Goal: Communication & Community: Answer question/provide support

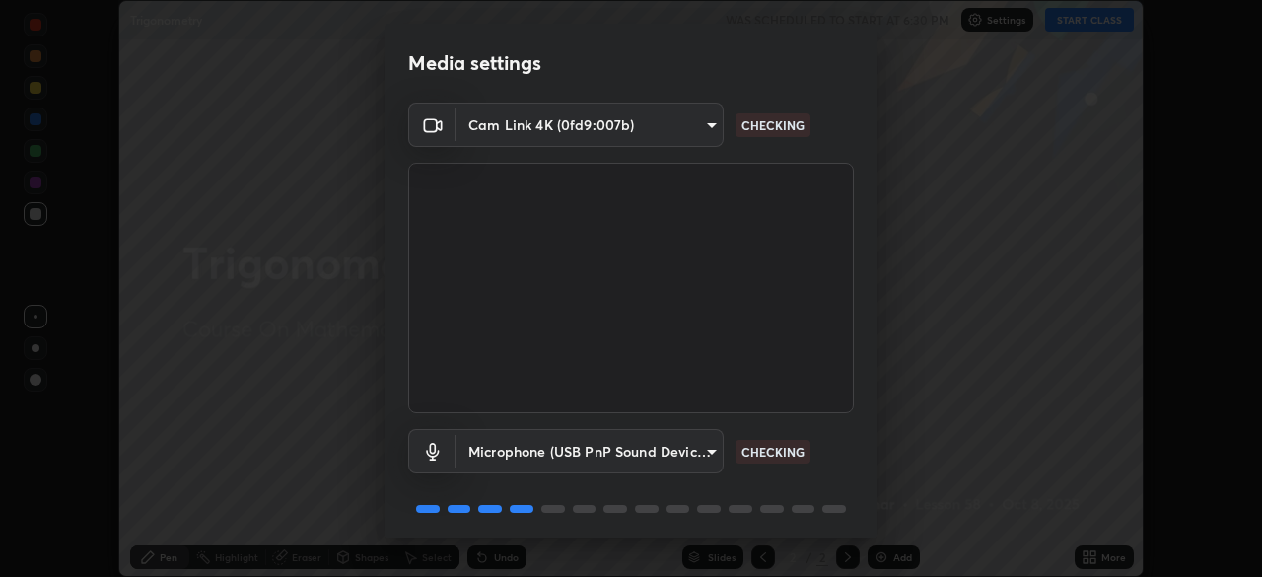
scroll to position [70, 0]
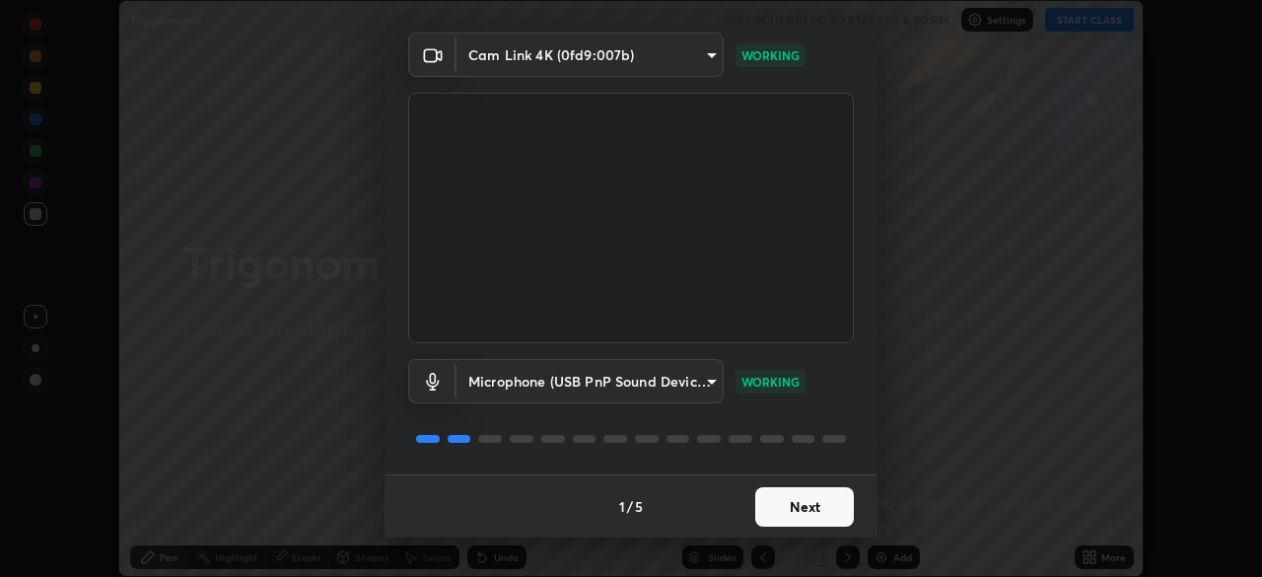
click at [829, 509] on button "Next" at bounding box center [804, 506] width 99 height 39
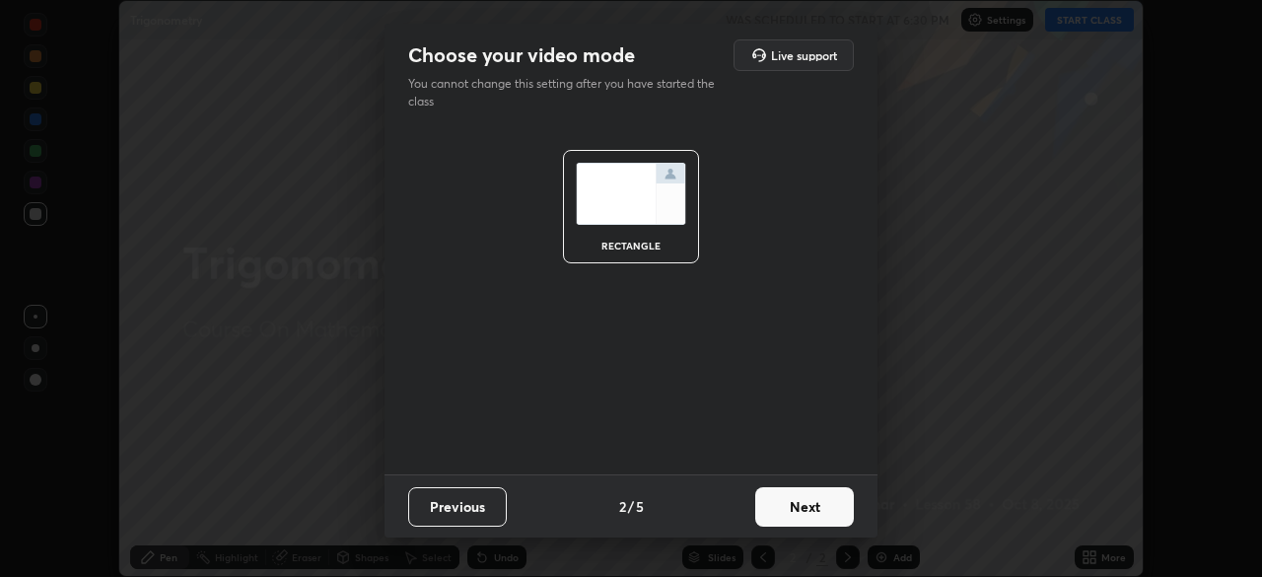
scroll to position [0, 0]
click at [827, 508] on button "Next" at bounding box center [804, 506] width 99 height 39
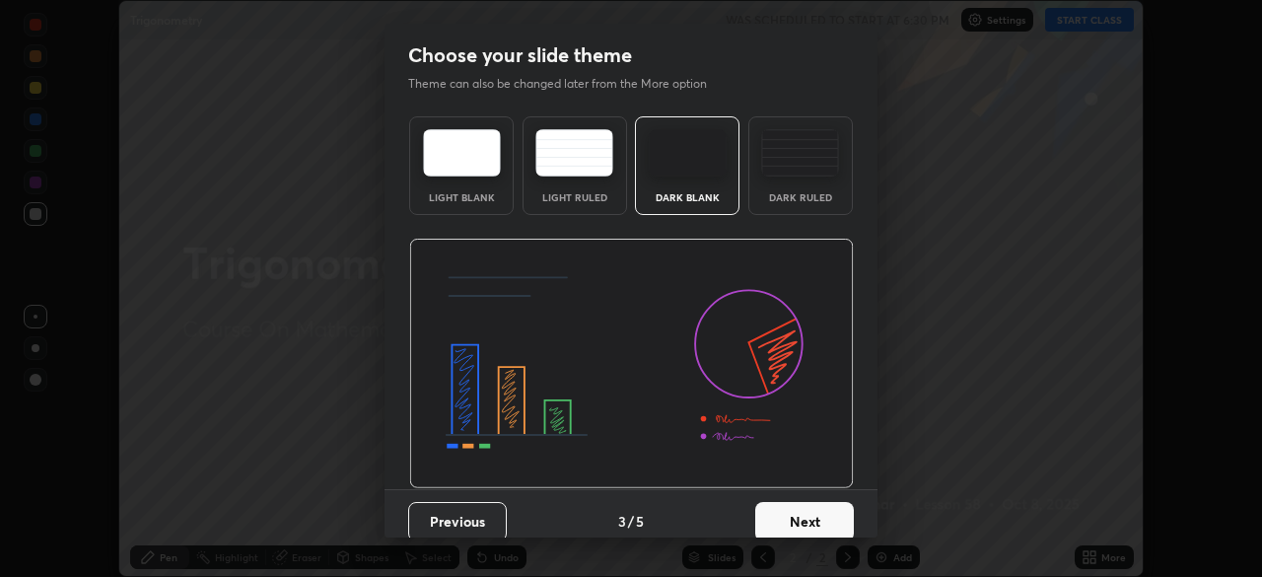
click at [834, 505] on button "Next" at bounding box center [804, 521] width 99 height 39
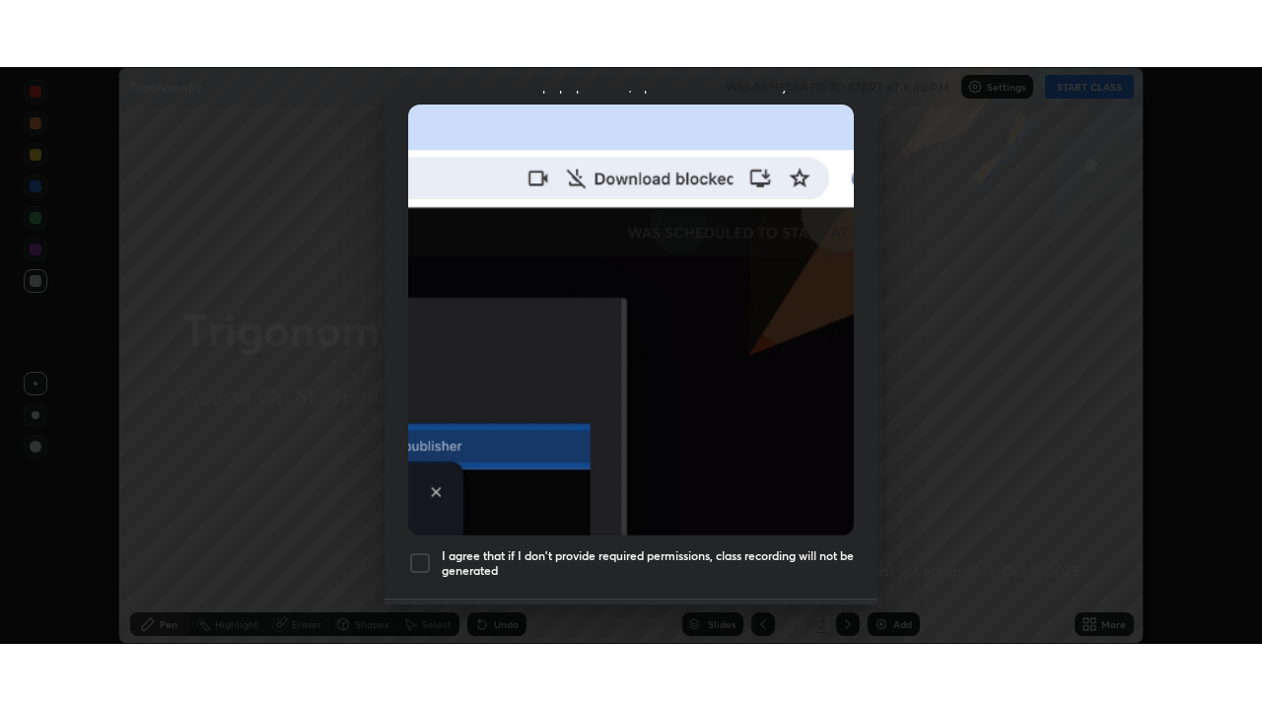
scroll to position [472, 0]
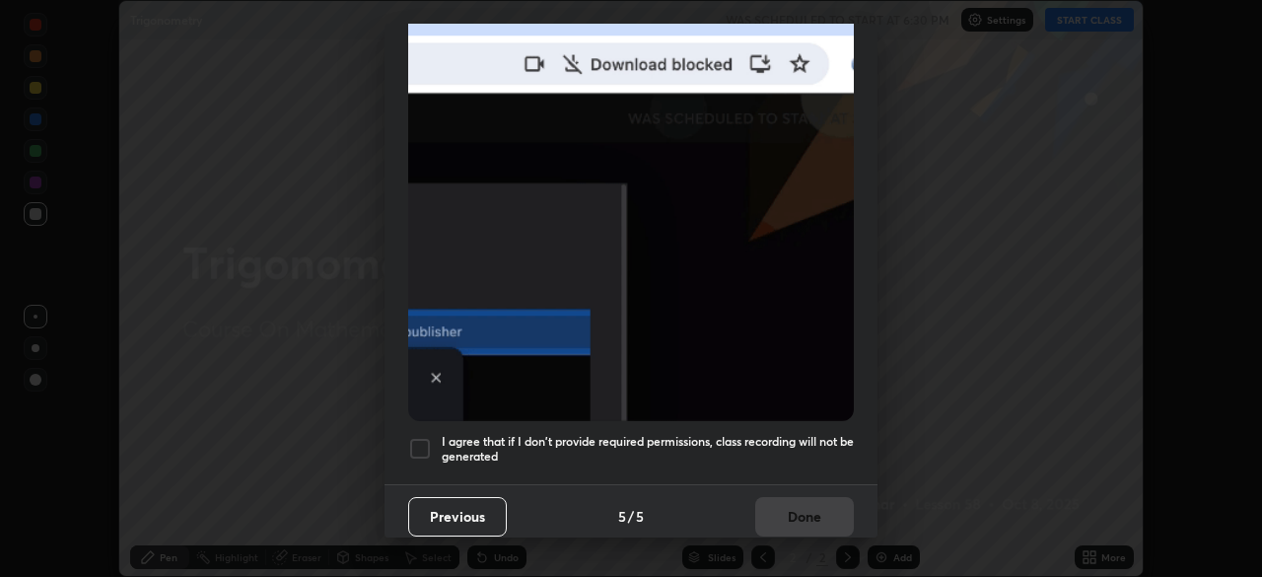
click at [427, 437] on div at bounding box center [420, 449] width 24 height 24
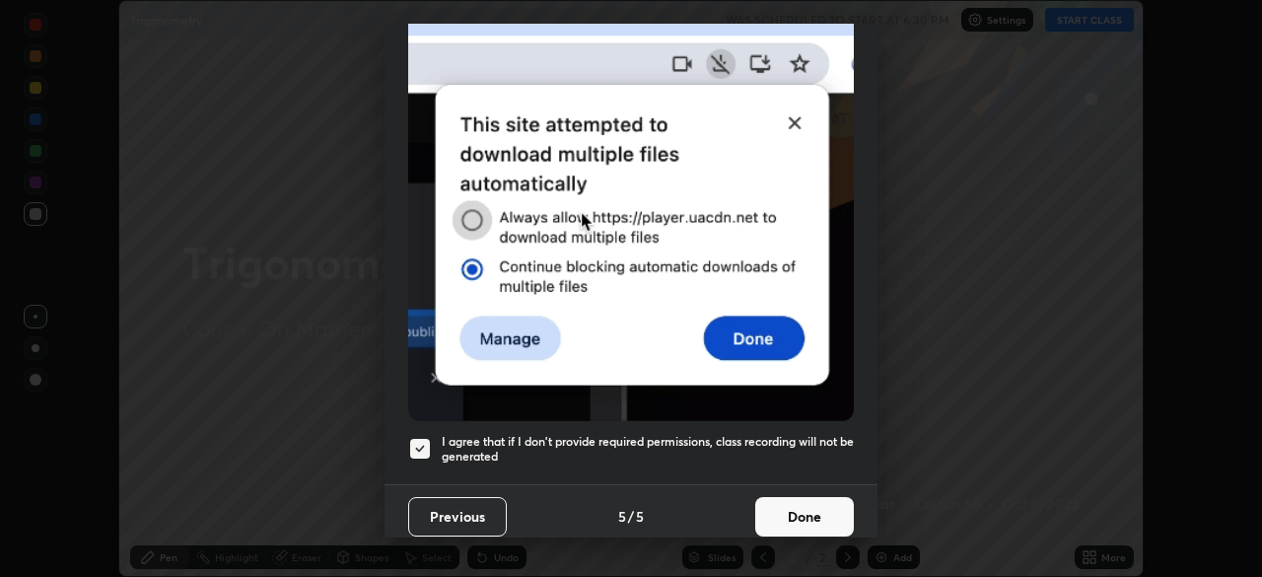
click at [840, 503] on button "Done" at bounding box center [804, 516] width 99 height 39
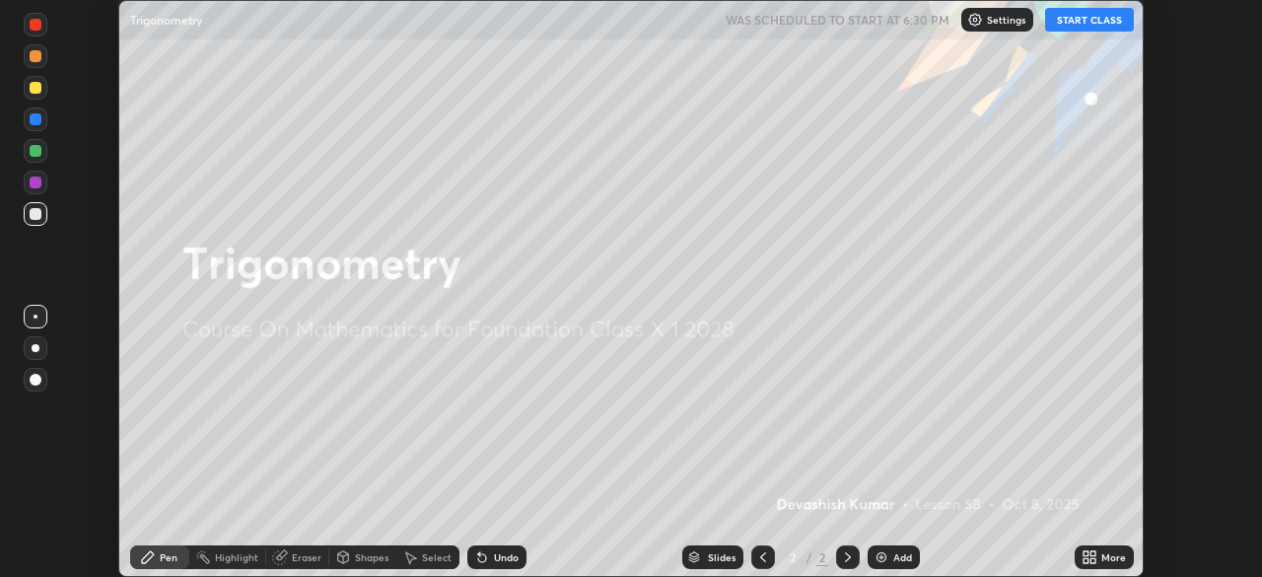
click at [1081, 556] on icon at bounding box center [1089, 557] width 16 height 16
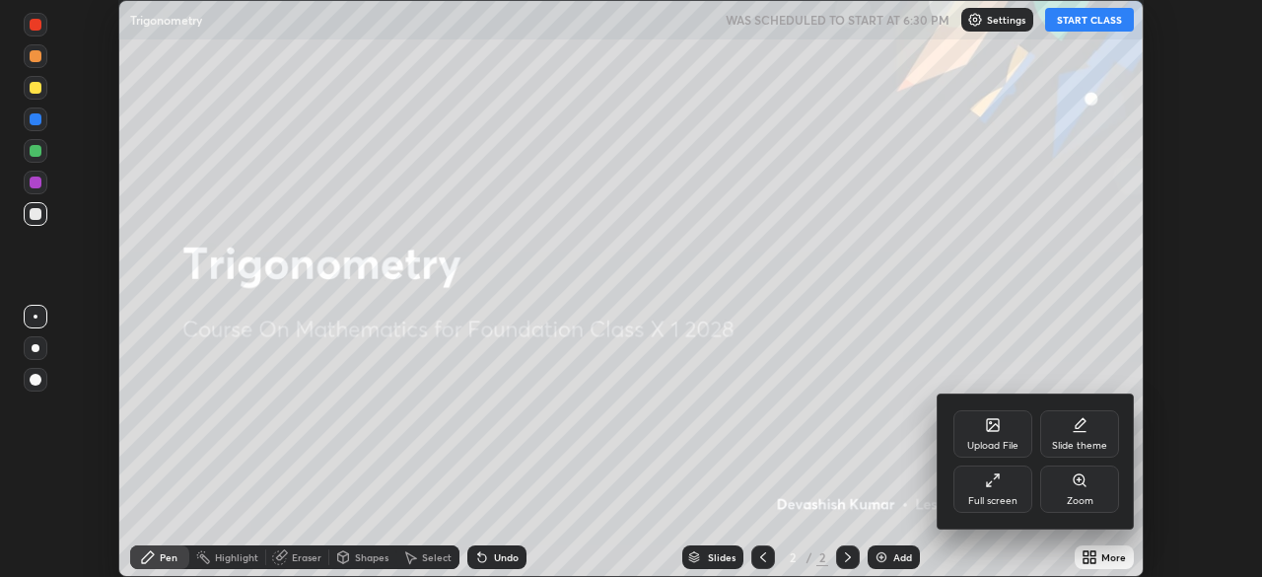
click at [996, 489] on div "Full screen" at bounding box center [992, 488] width 79 height 47
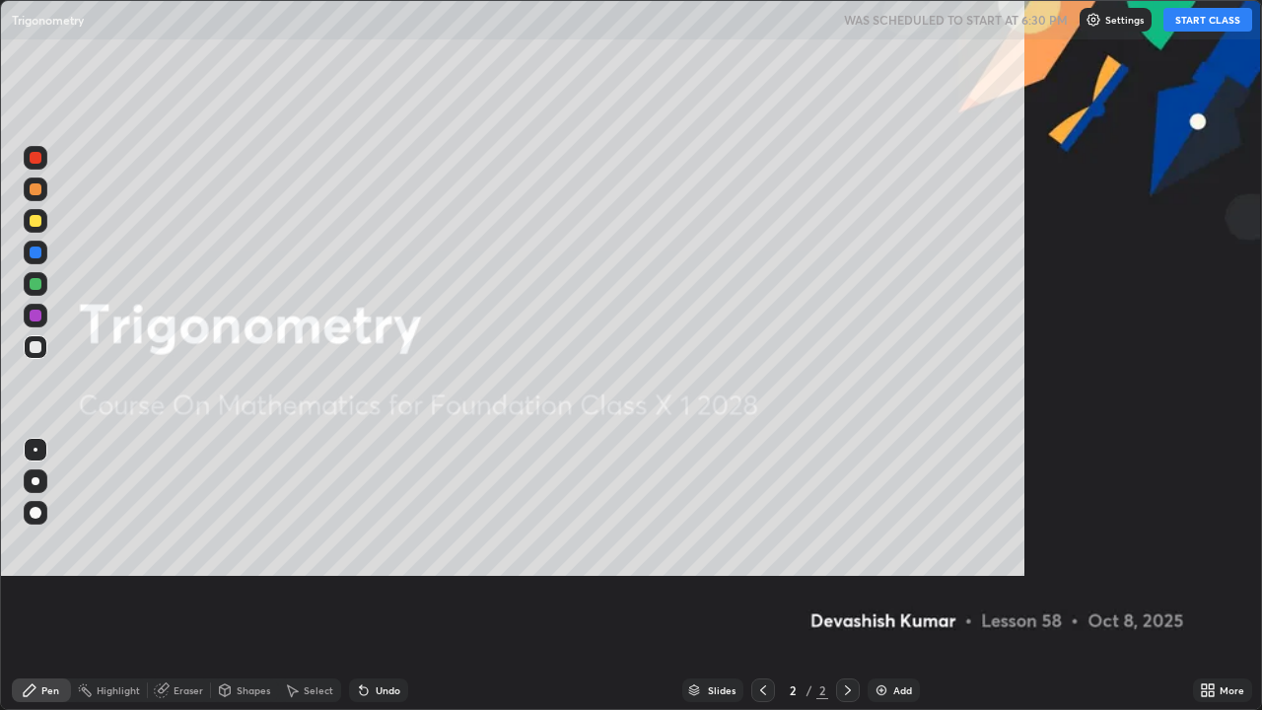
scroll to position [710, 1262]
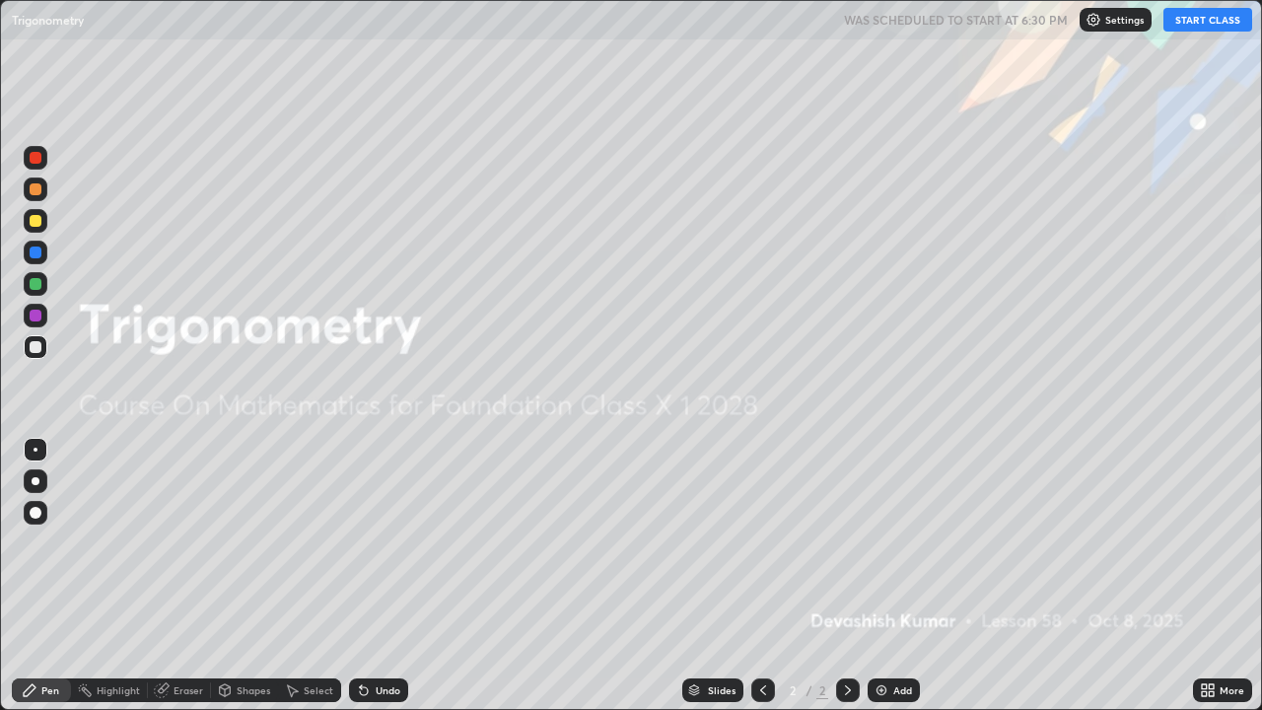
click at [1214, 22] on button "START CLASS" at bounding box center [1207, 20] width 89 height 24
click at [893, 576] on div "Add" at bounding box center [902, 690] width 19 height 10
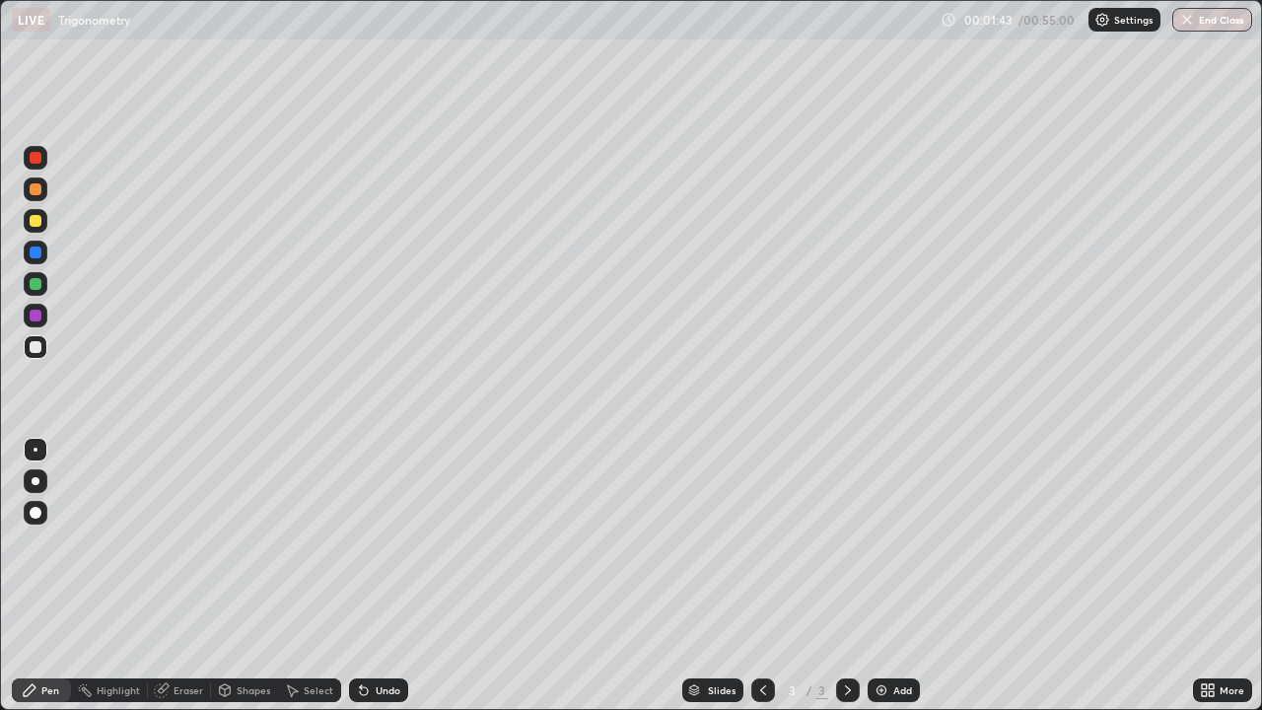
click at [234, 576] on div "Shapes" at bounding box center [244, 690] width 67 height 24
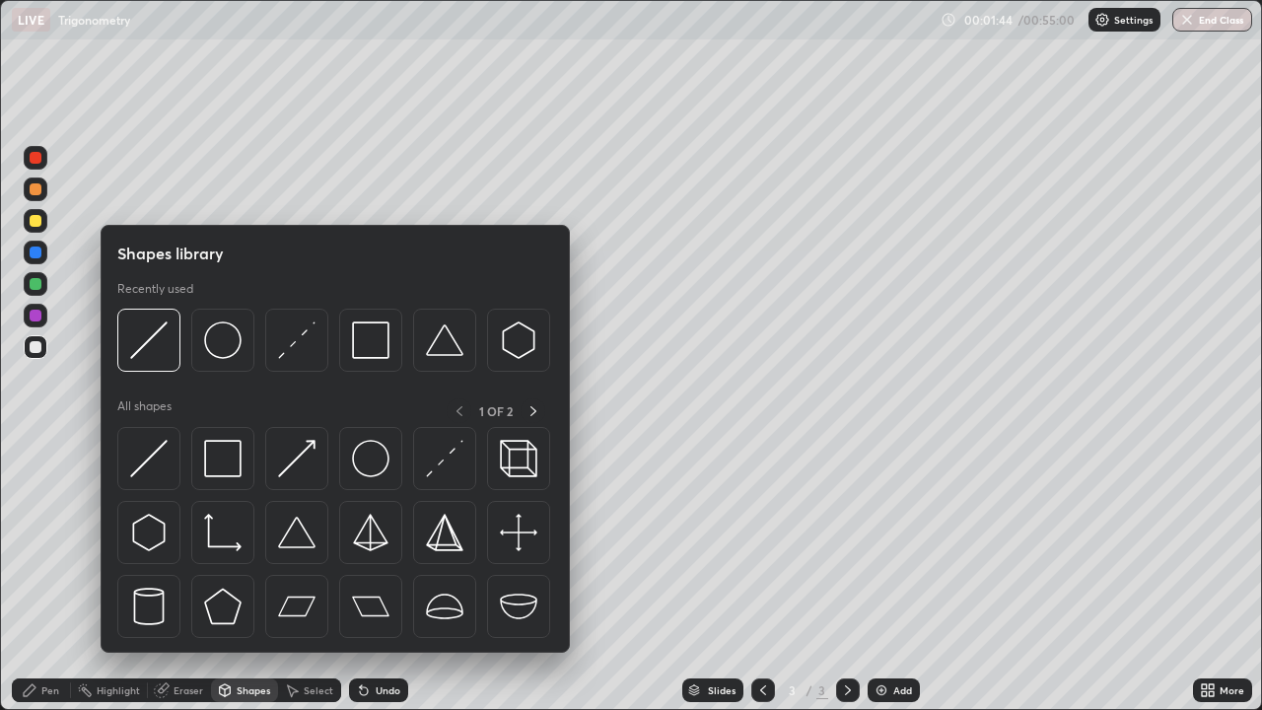
click at [150, 468] on img at bounding box center [148, 458] width 37 height 37
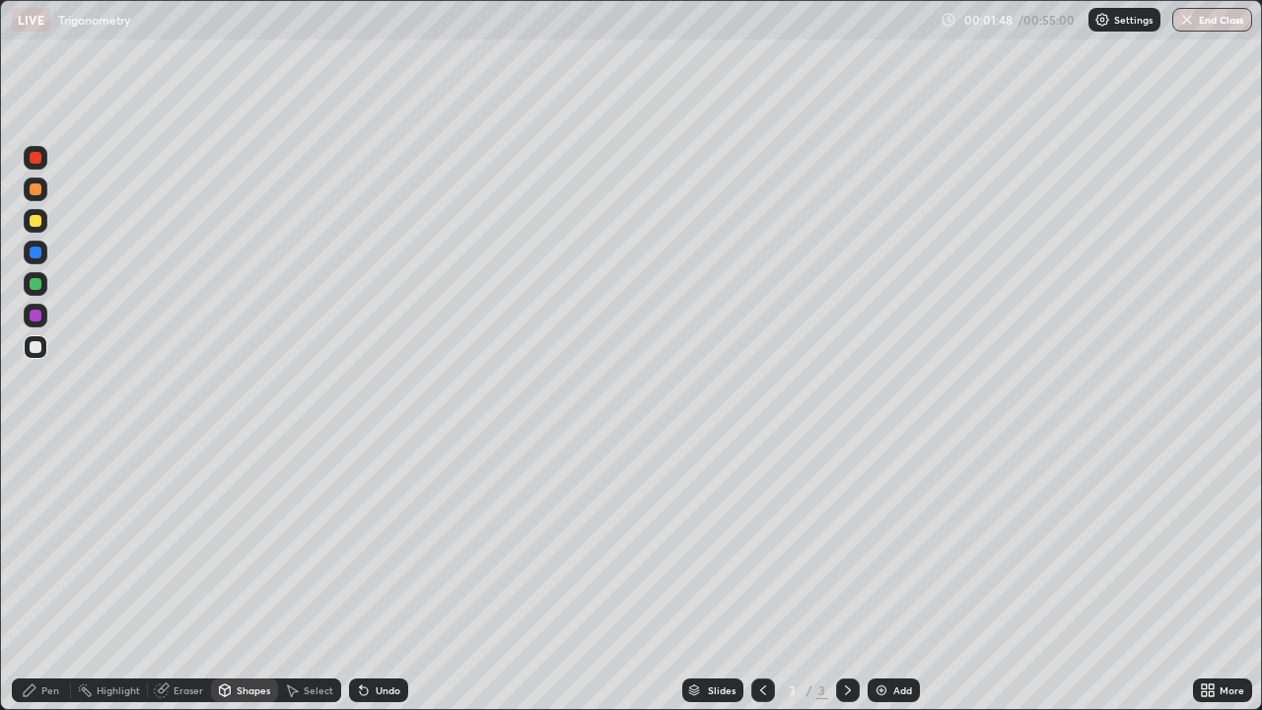
click at [35, 225] on div at bounding box center [36, 221] width 12 height 12
click at [33, 247] on div at bounding box center [36, 252] width 12 height 12
click at [43, 576] on div "Pen" at bounding box center [41, 690] width 59 height 24
click at [897, 576] on div "Add" at bounding box center [893, 690] width 52 height 24
click at [248, 576] on div "Shapes" at bounding box center [244, 690] width 67 height 24
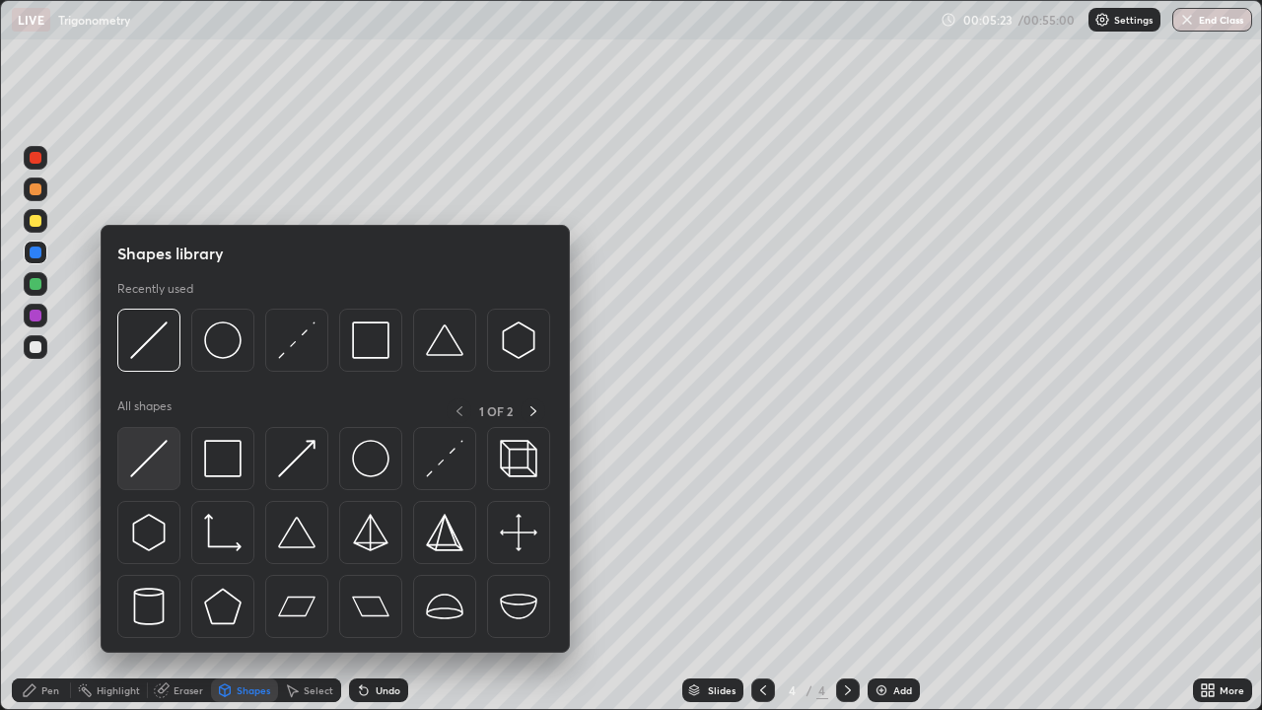
click at [157, 462] on img at bounding box center [148, 458] width 37 height 37
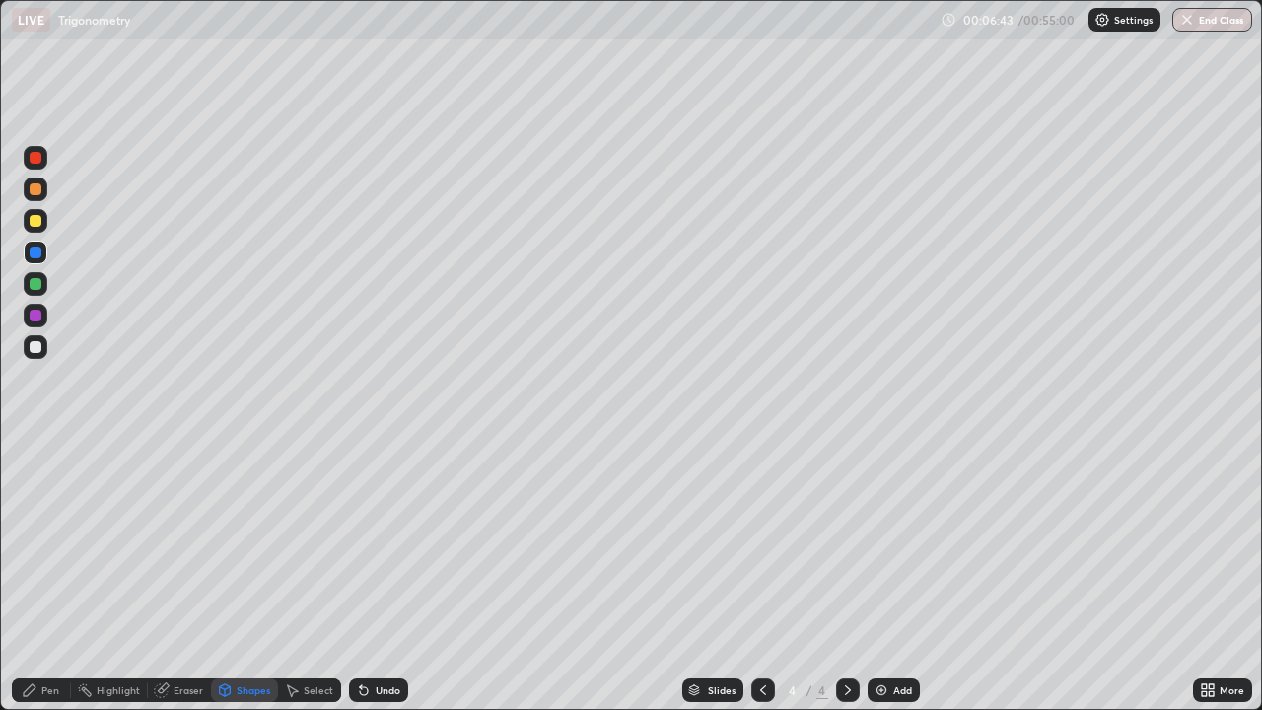
click at [34, 576] on icon at bounding box center [30, 690] width 16 height 16
click at [242, 576] on div "Shapes" at bounding box center [254, 690] width 34 height 10
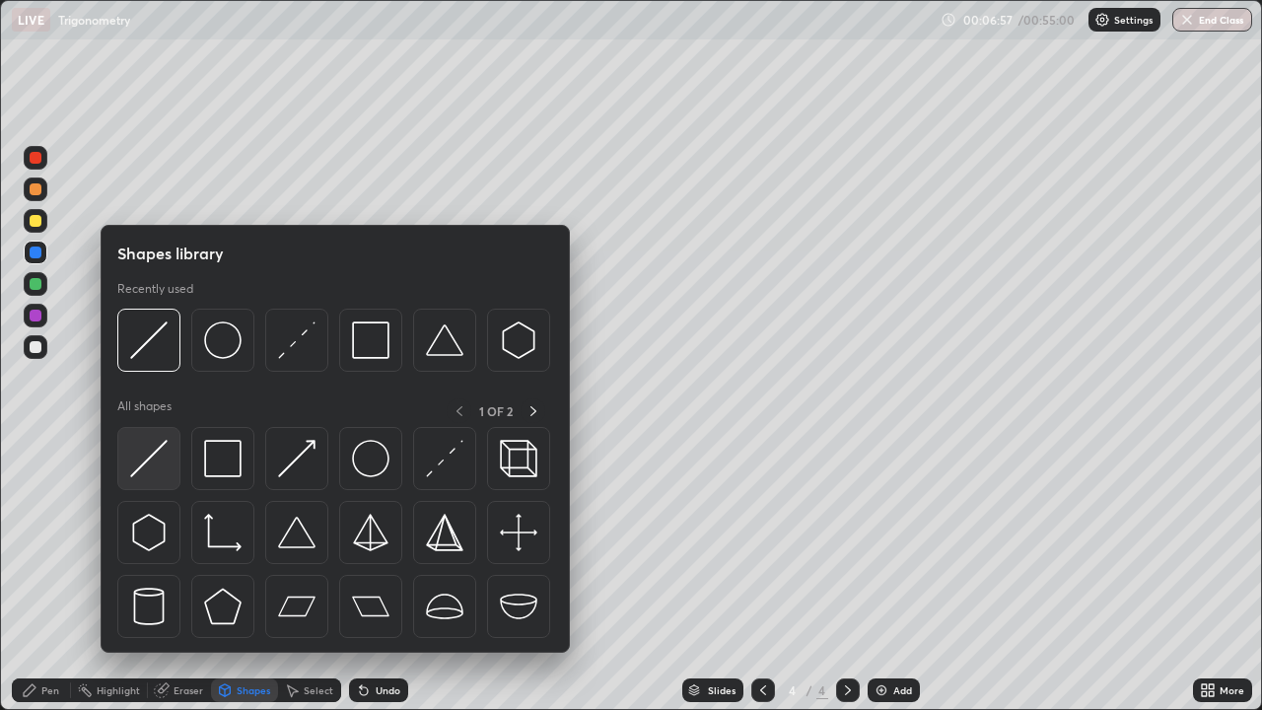
click at [159, 454] on img at bounding box center [148, 458] width 37 height 37
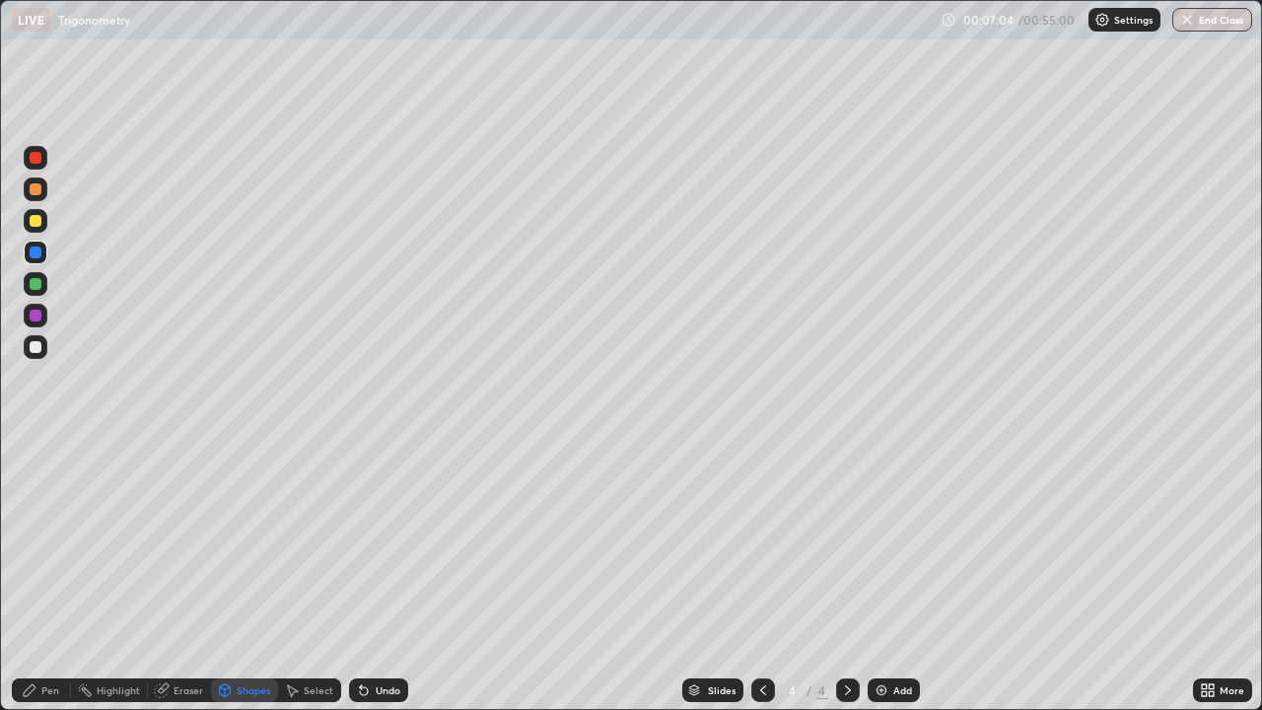
click at [44, 576] on div "Pen" at bounding box center [50, 690] width 18 height 10
click at [34, 220] on div at bounding box center [36, 221] width 12 height 12
click at [246, 576] on div "Shapes" at bounding box center [254, 690] width 34 height 10
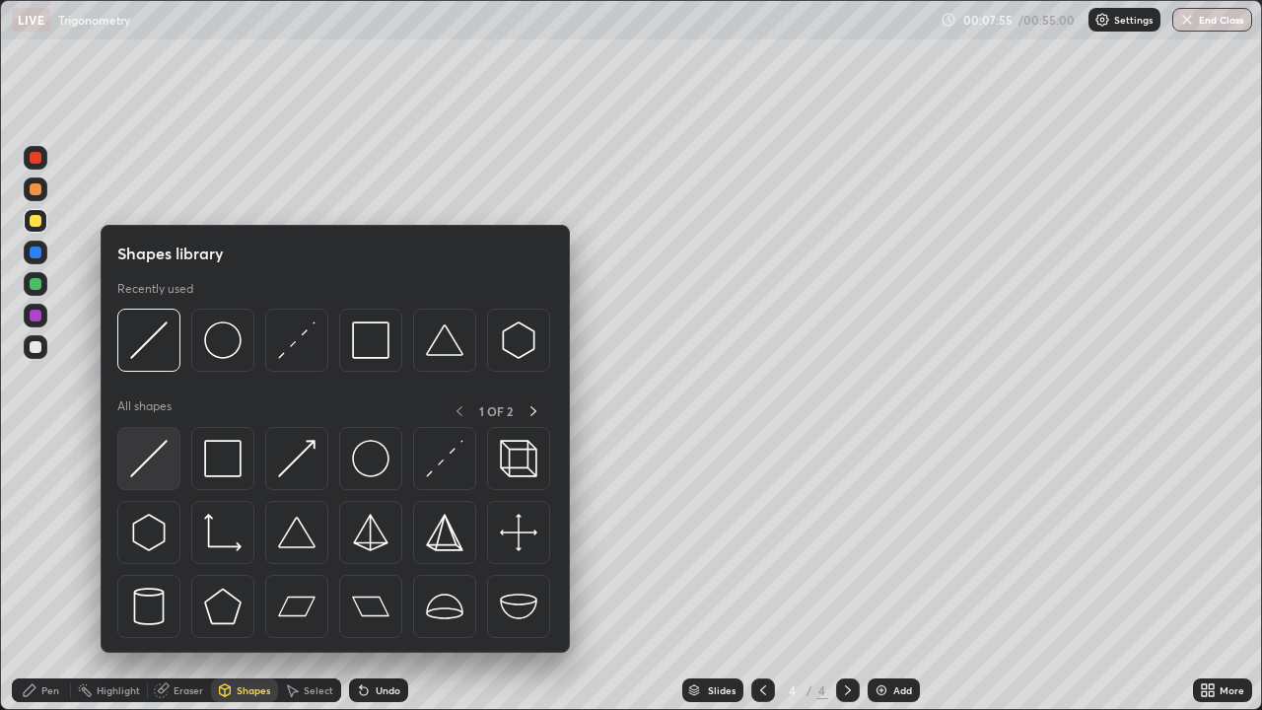
click at [154, 471] on img at bounding box center [148, 458] width 37 height 37
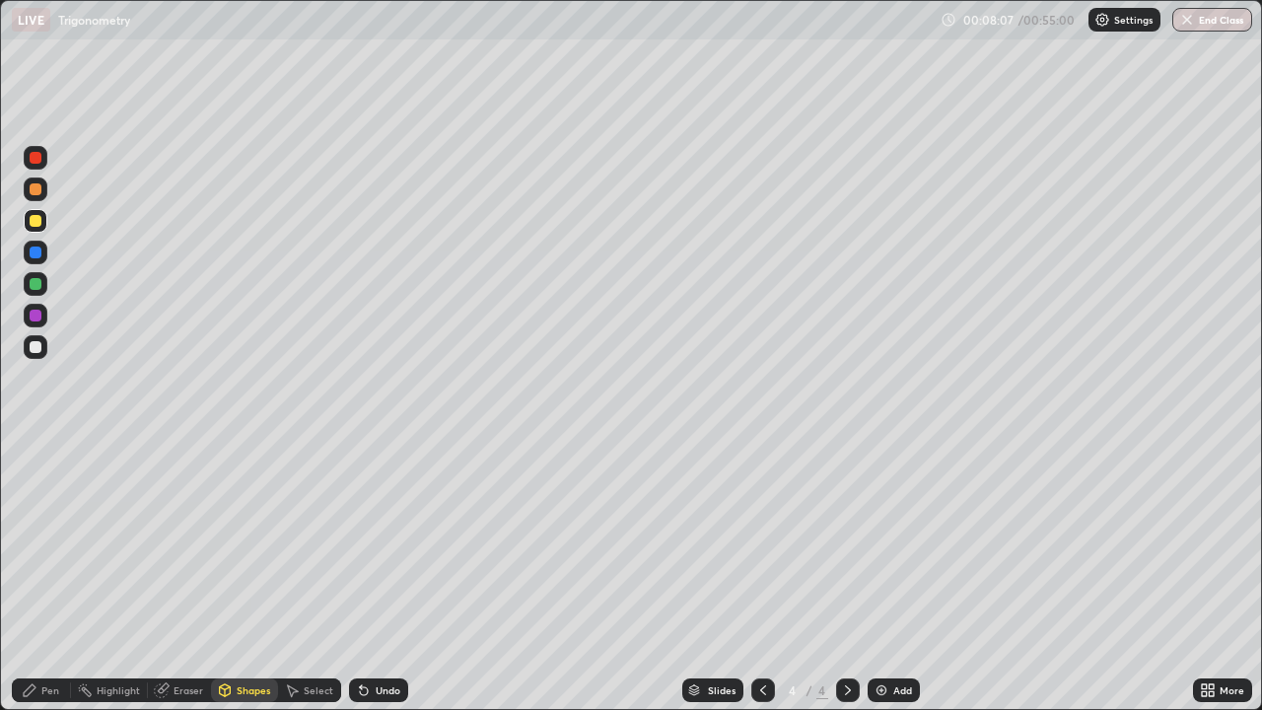
click at [49, 576] on div "Pen" at bounding box center [50, 690] width 18 height 10
click at [247, 576] on div "Shapes" at bounding box center [254, 690] width 34 height 10
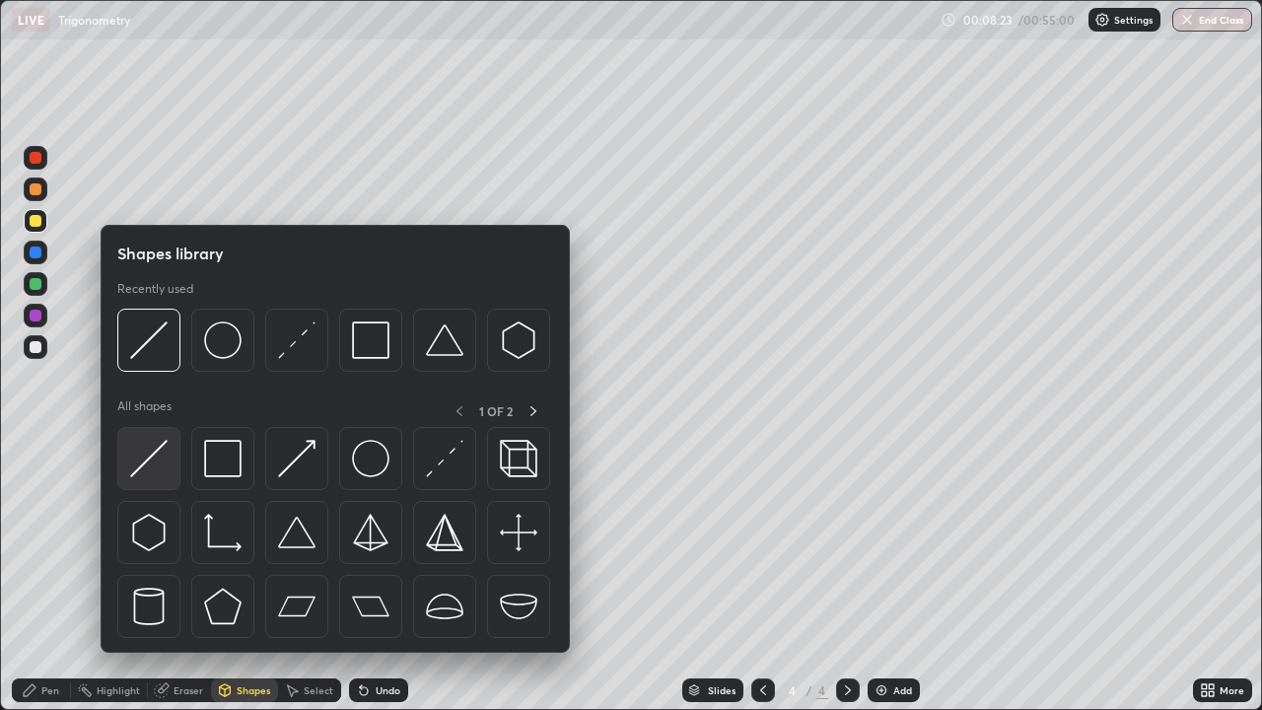
click at [147, 487] on div at bounding box center [148, 458] width 63 height 63
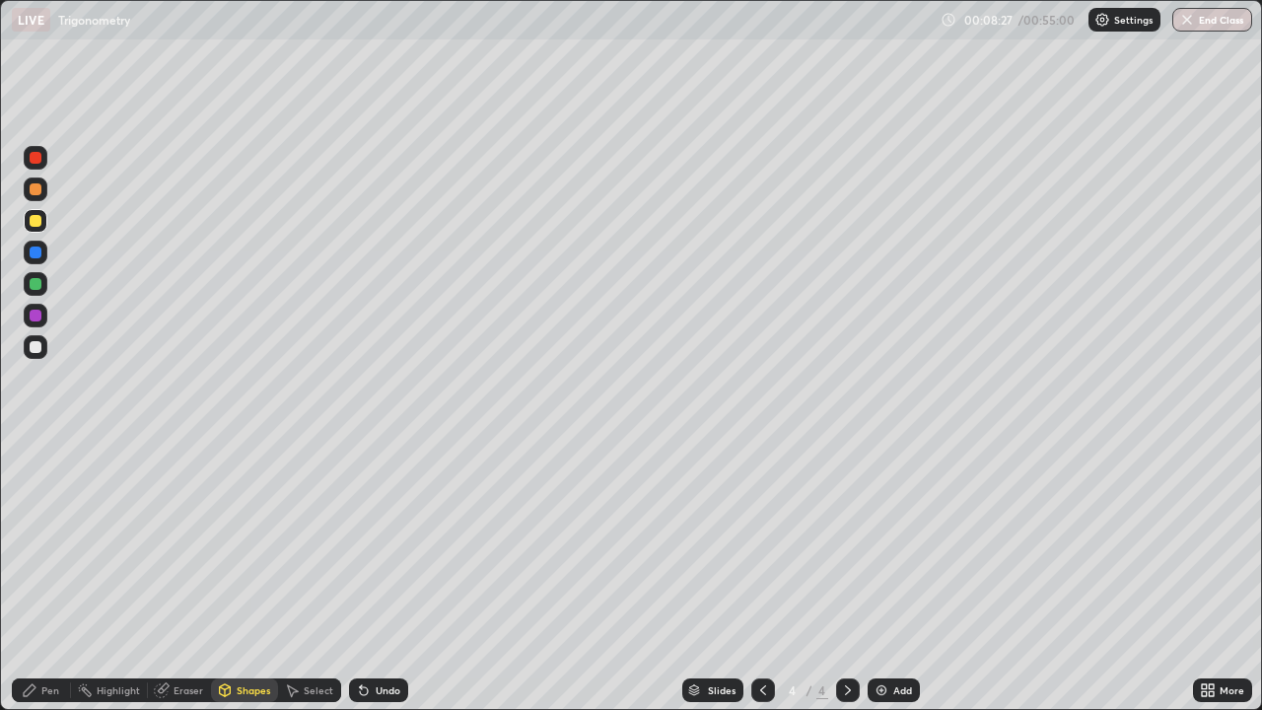
click at [42, 576] on div "Pen" at bounding box center [50, 690] width 18 height 10
click at [376, 576] on div "Undo" at bounding box center [388, 690] width 25 height 10
click at [249, 576] on div "Shapes" at bounding box center [254, 690] width 34 height 10
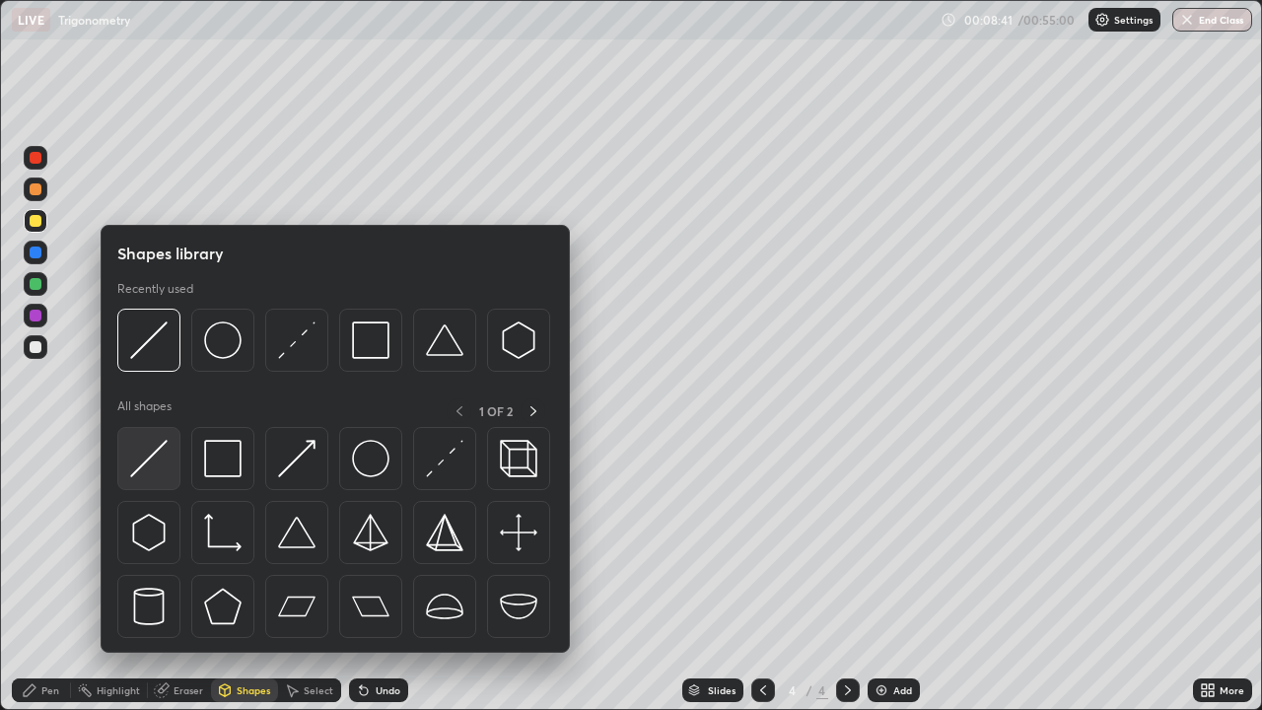
click at [159, 465] on img at bounding box center [148, 458] width 37 height 37
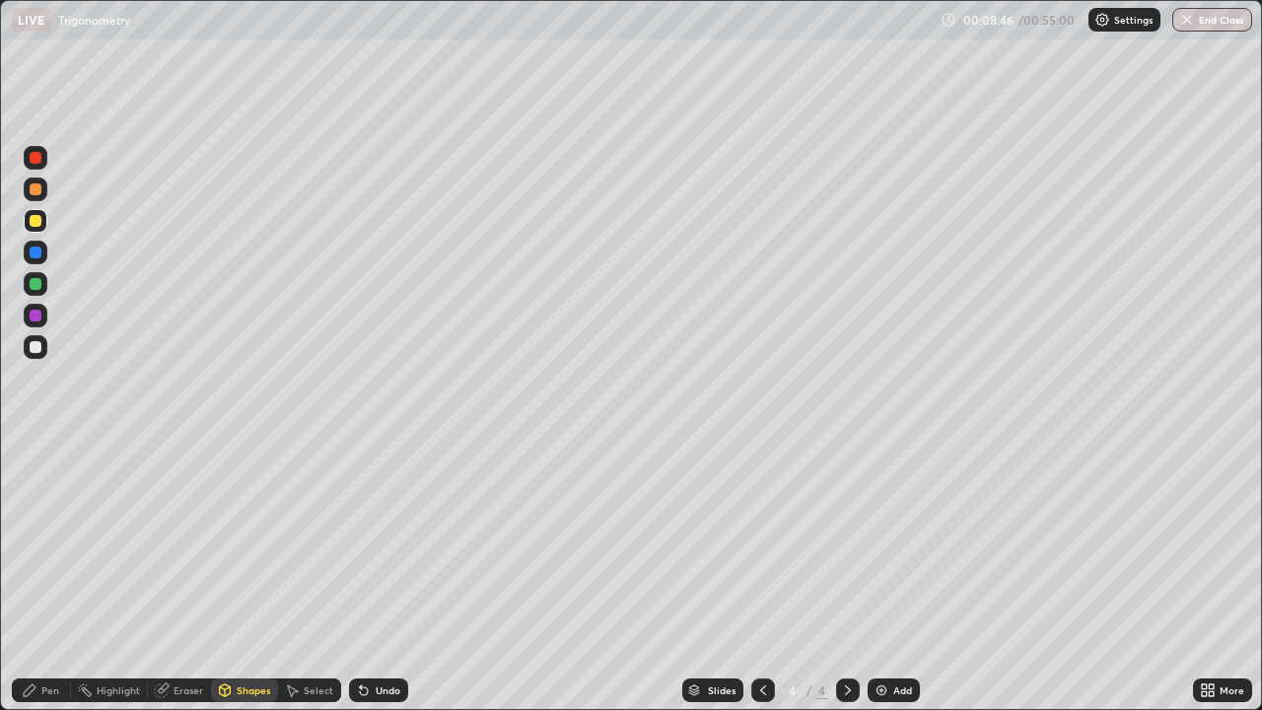
click at [51, 576] on div "Pen" at bounding box center [50, 690] width 18 height 10
click at [188, 576] on div "Eraser" at bounding box center [188, 690] width 30 height 10
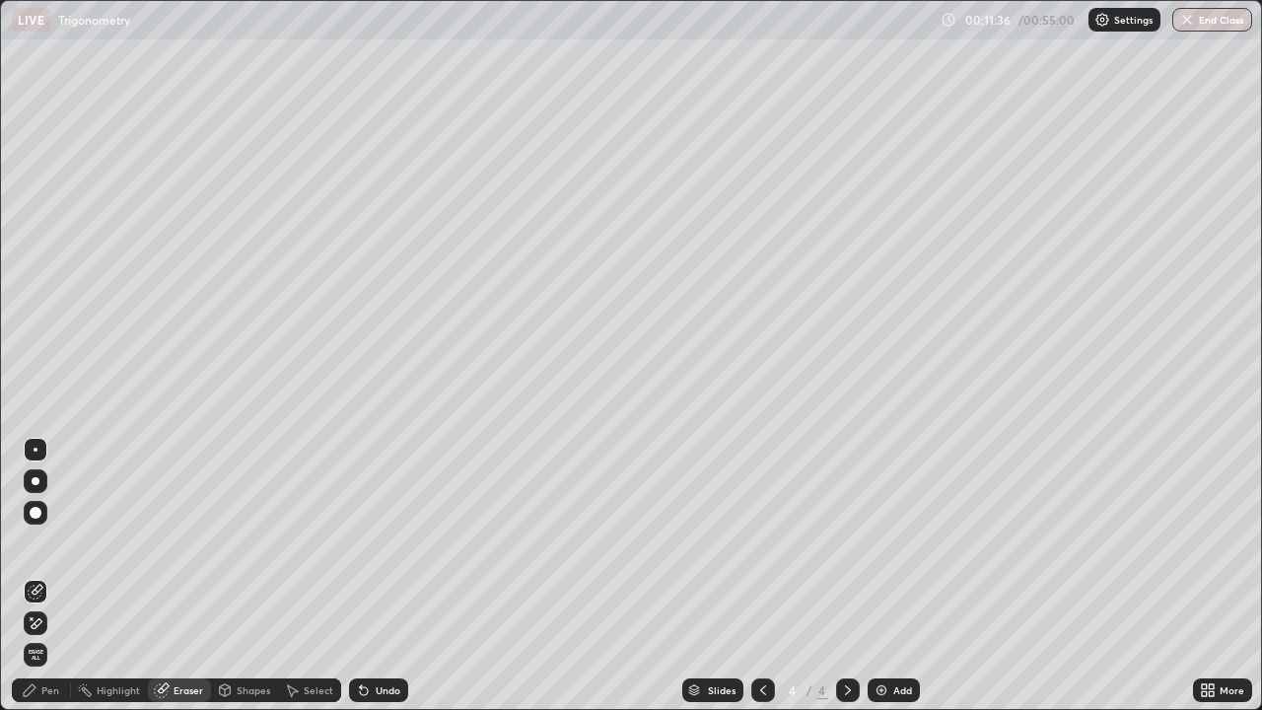
click at [46, 576] on div "Pen" at bounding box center [41, 690] width 59 height 24
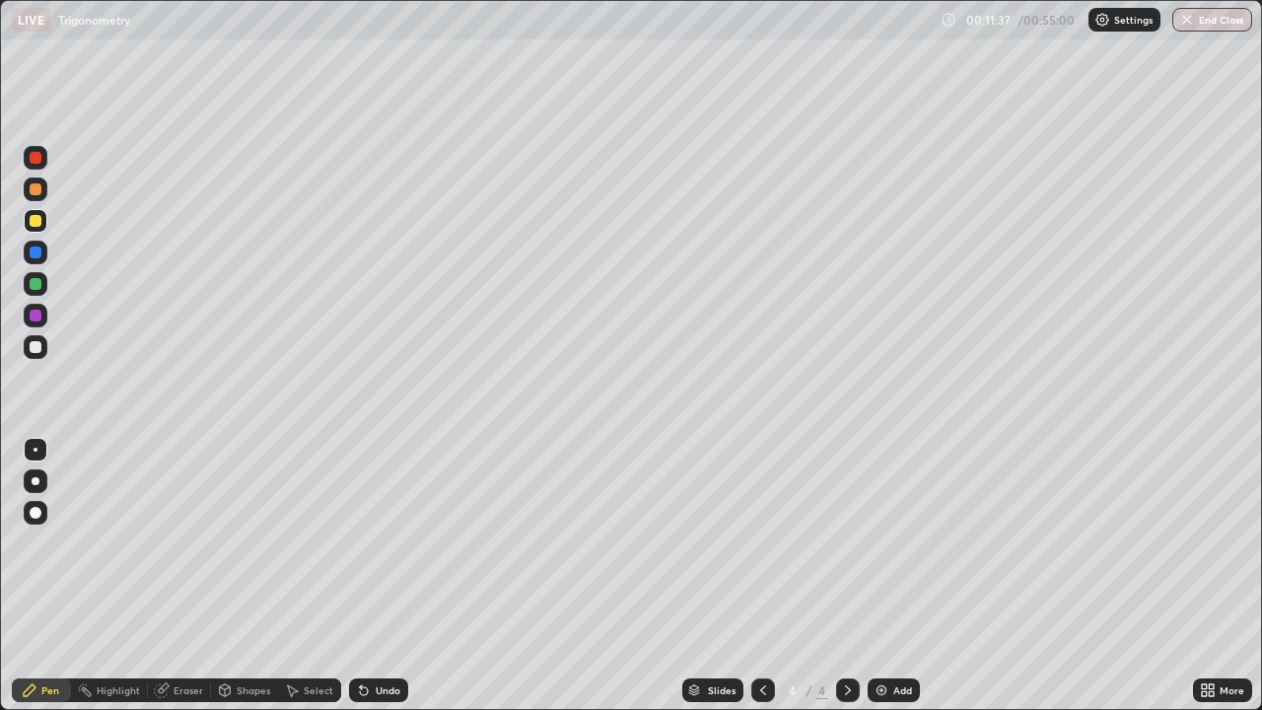
click at [33, 314] on div at bounding box center [36, 315] width 12 height 12
click at [172, 576] on div "Eraser" at bounding box center [179, 690] width 63 height 24
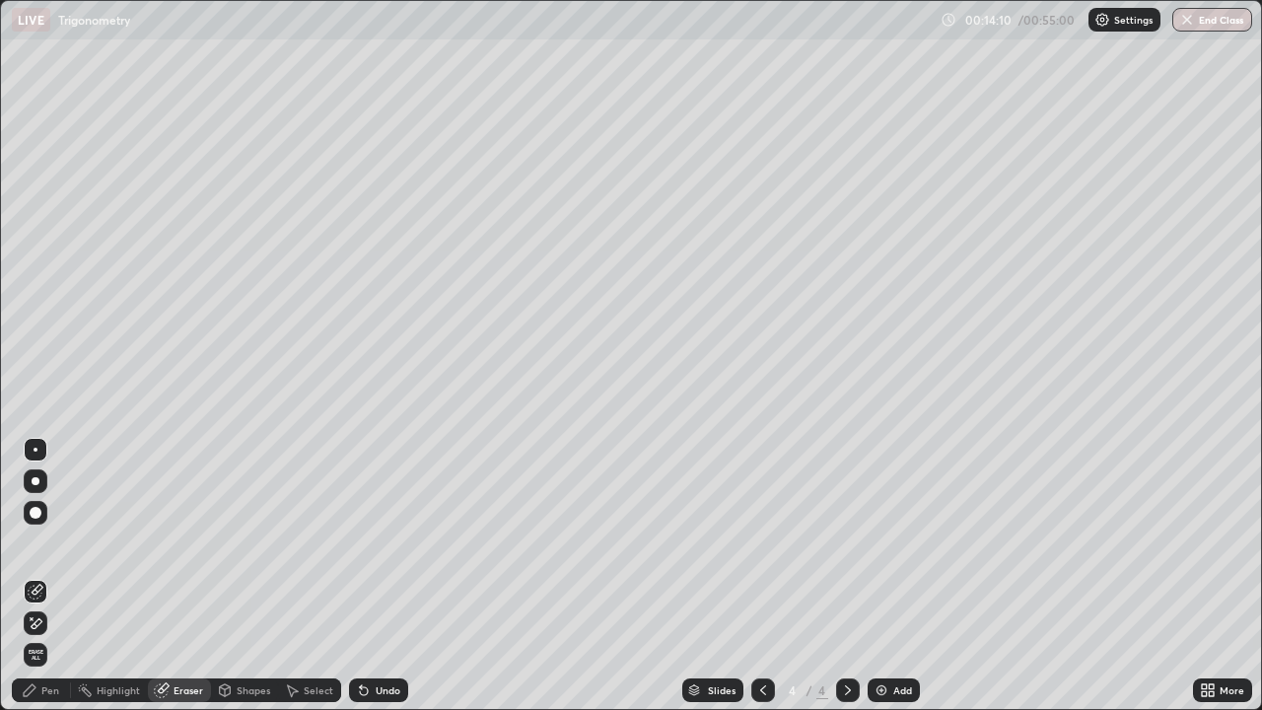
click at [45, 576] on div "Pen" at bounding box center [50, 690] width 18 height 10
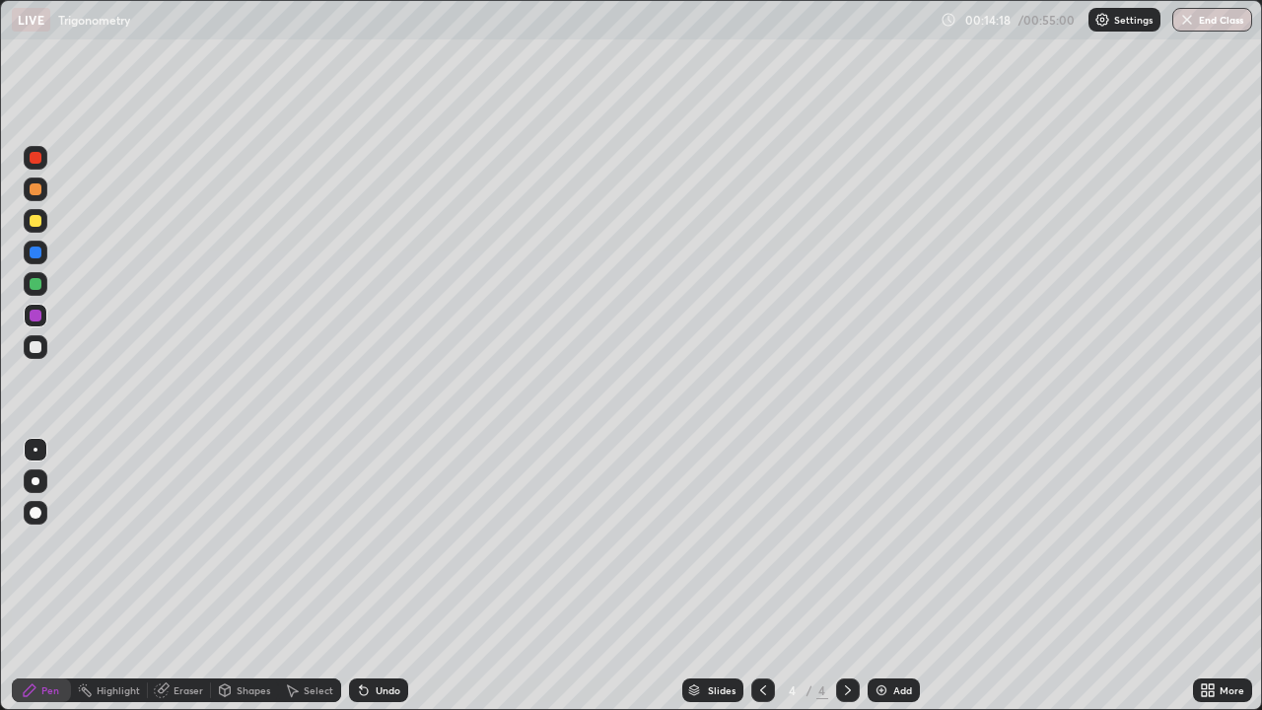
click at [183, 576] on div "Eraser" at bounding box center [188, 690] width 30 height 10
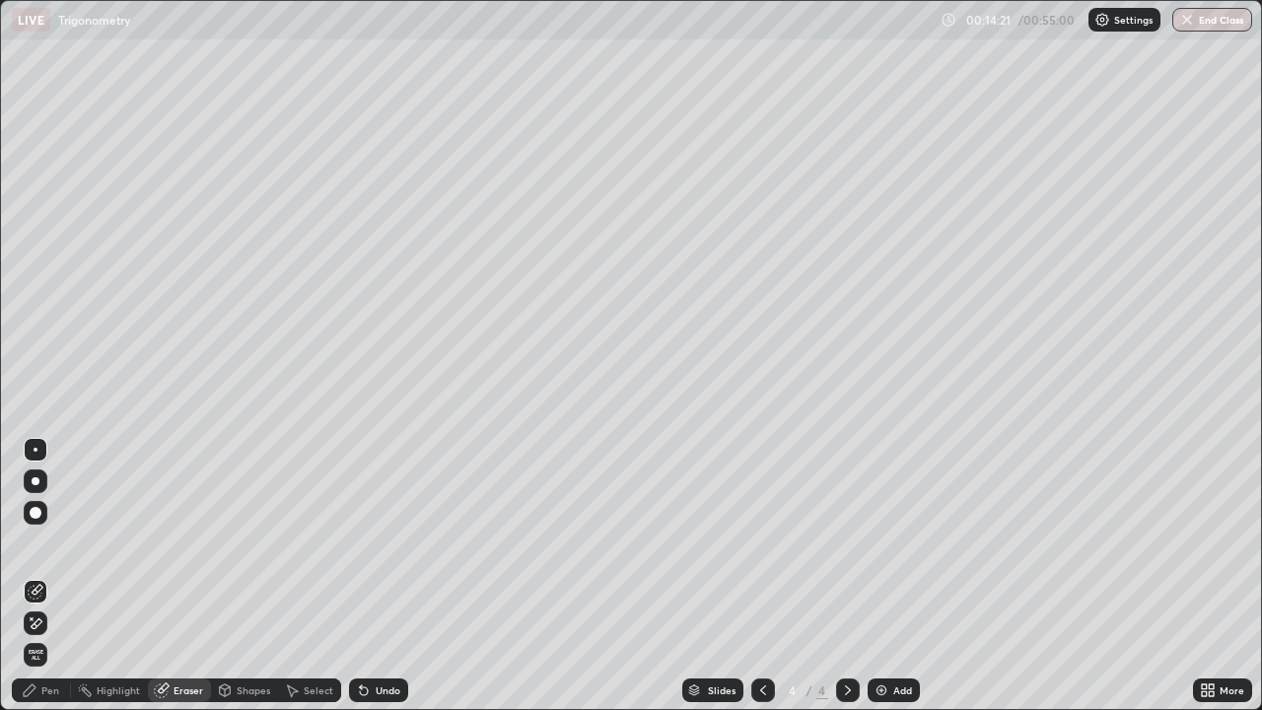
click at [34, 576] on icon at bounding box center [30, 690] width 16 height 16
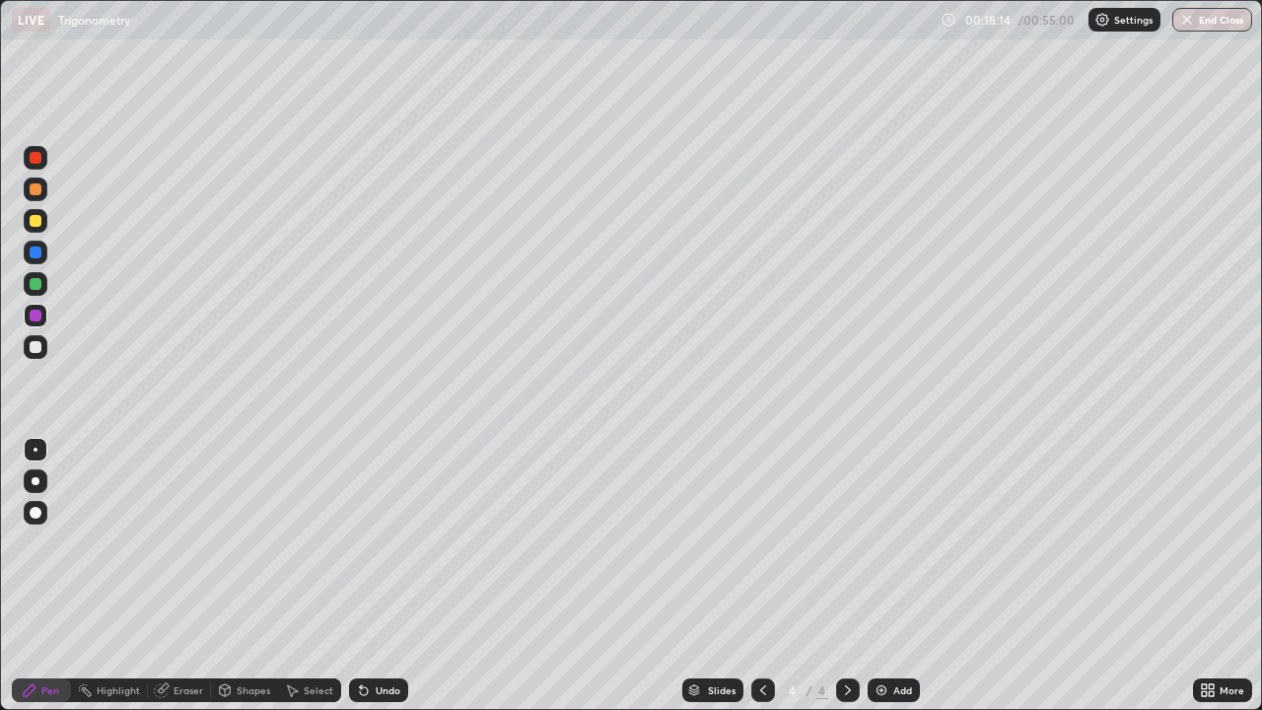
click at [182, 576] on div "Eraser" at bounding box center [188, 690] width 30 height 10
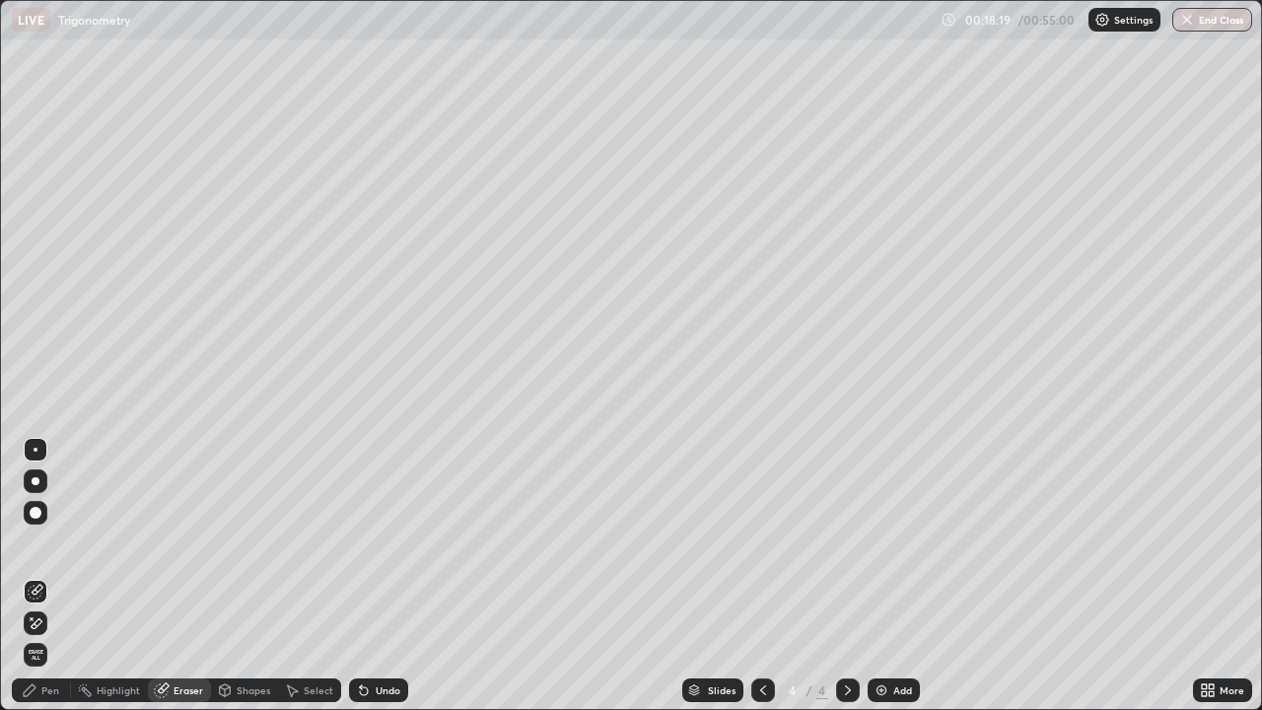
click at [43, 576] on div "Pen" at bounding box center [50, 690] width 18 height 10
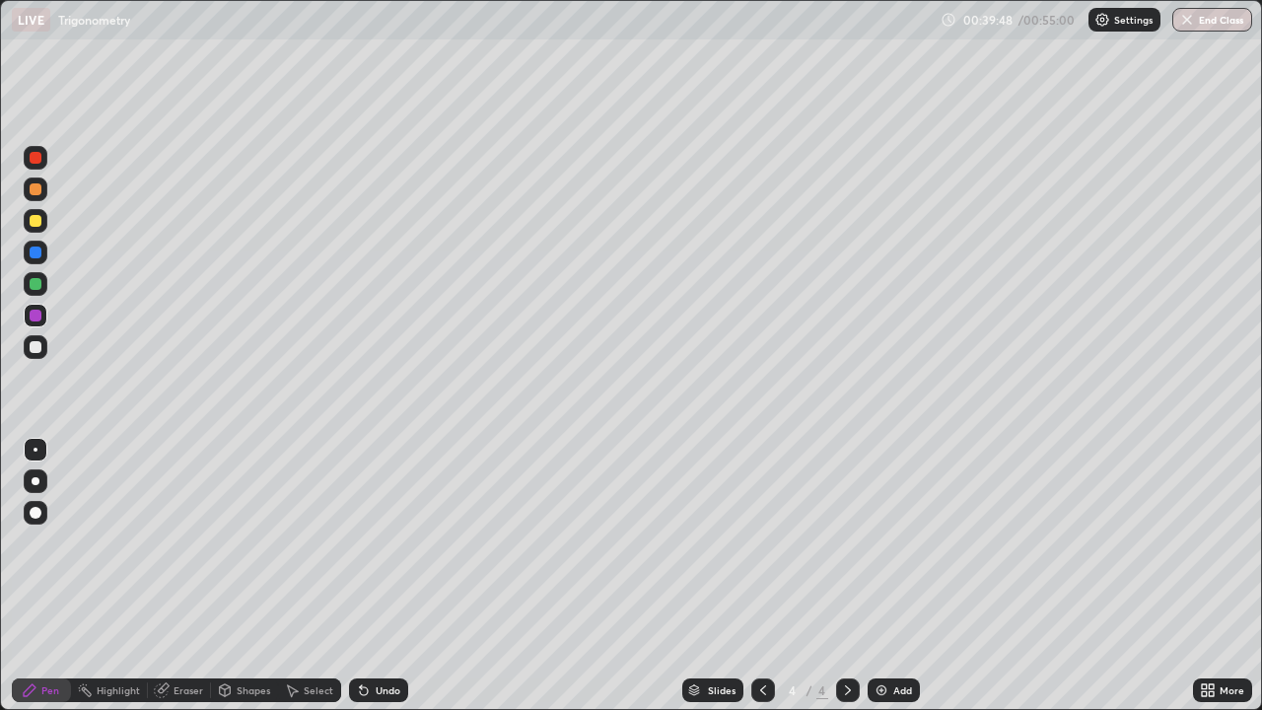
click at [756, 576] on icon at bounding box center [763, 690] width 16 height 16
click at [840, 576] on icon at bounding box center [848, 690] width 16 height 16
click at [895, 576] on div "Add" at bounding box center [902, 690] width 19 height 10
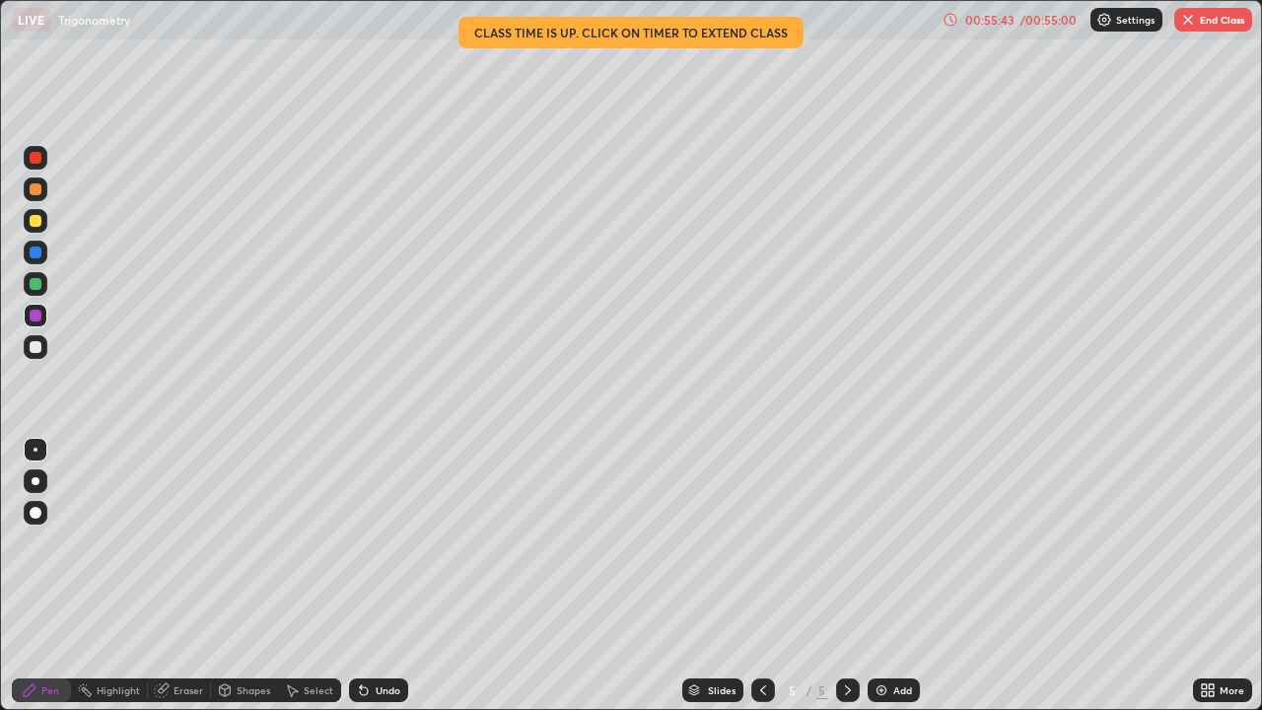
click at [1200, 26] on button "End Class" at bounding box center [1213, 20] width 78 height 24
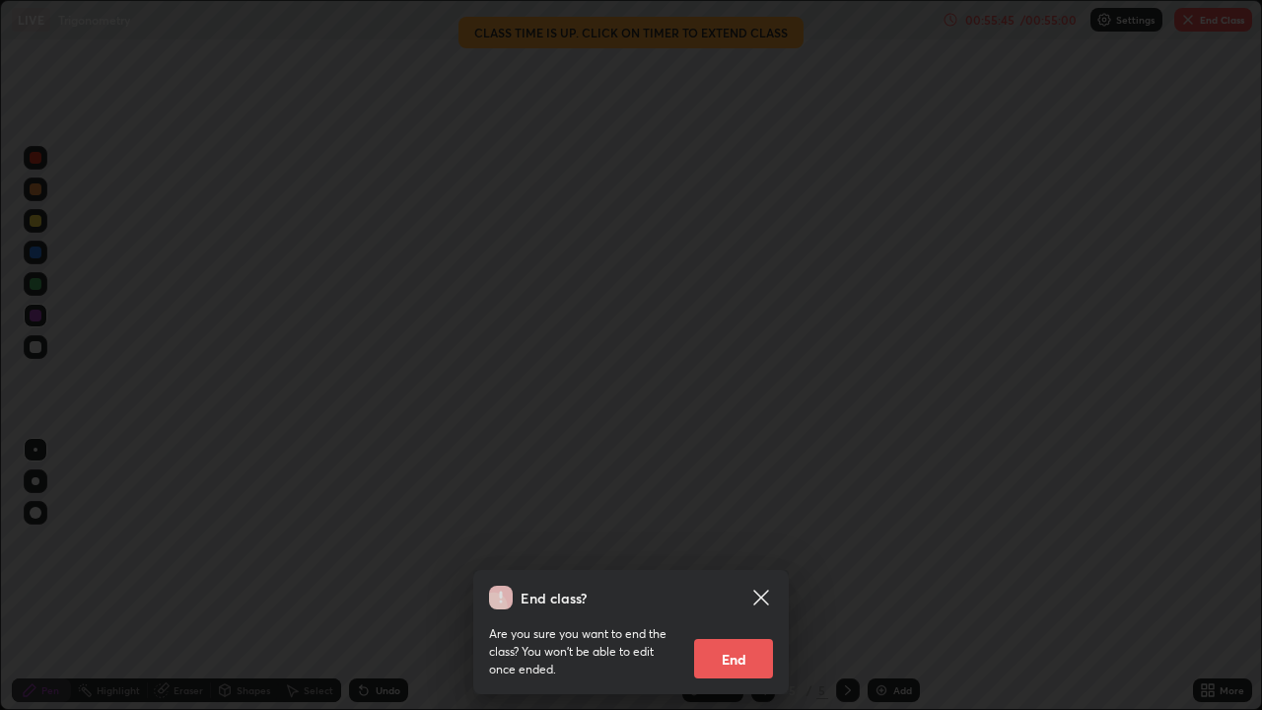
click at [724, 576] on button "End" at bounding box center [733, 658] width 79 height 39
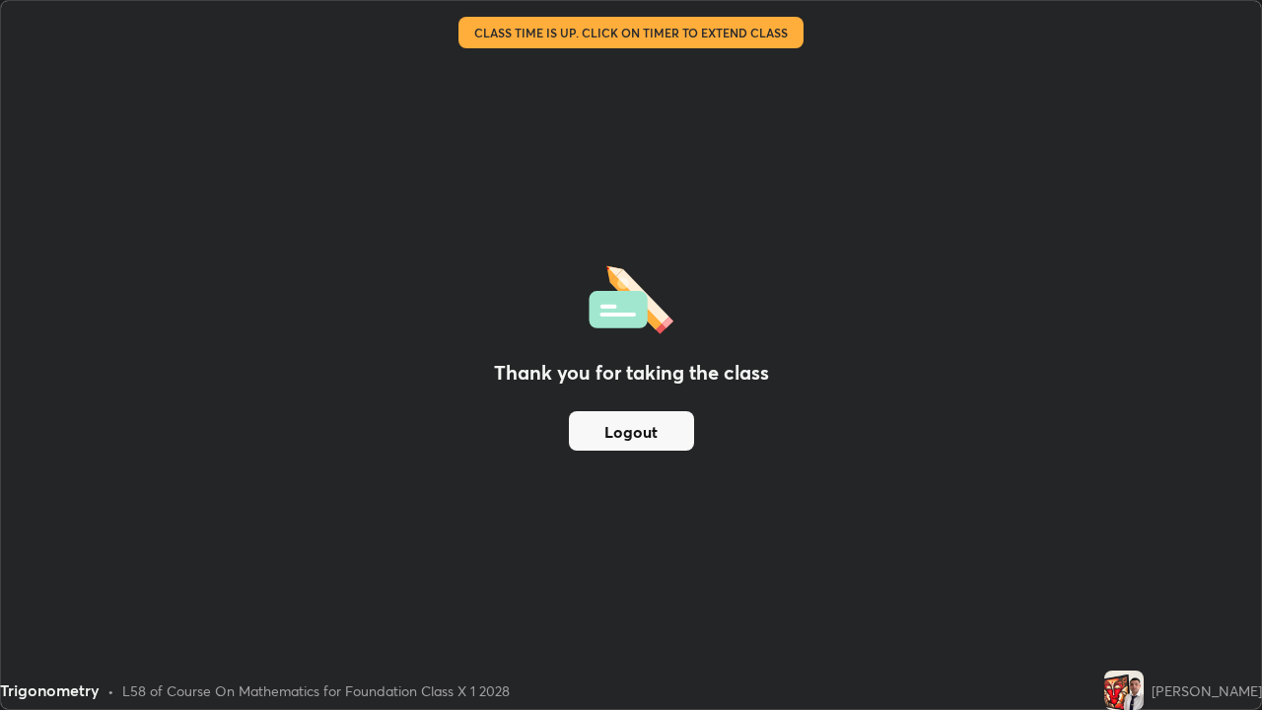
click at [644, 414] on button "Logout" at bounding box center [631, 430] width 125 height 39
